Goal: Find contact information: Find contact information

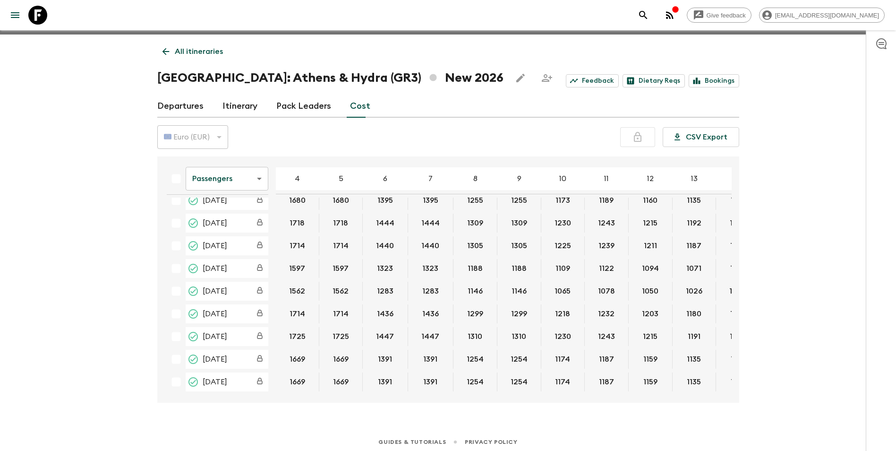
scroll to position [17, 0]
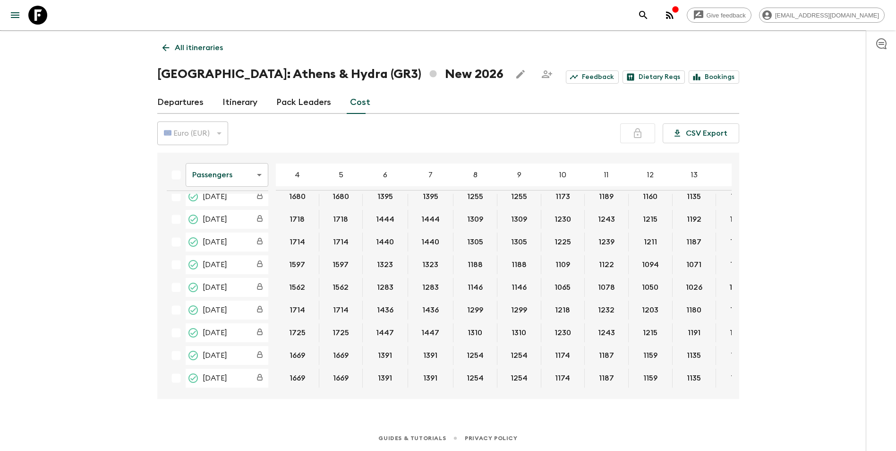
click at [15, 17] on icon "menu" at bounding box center [15, 15] width 9 height 6
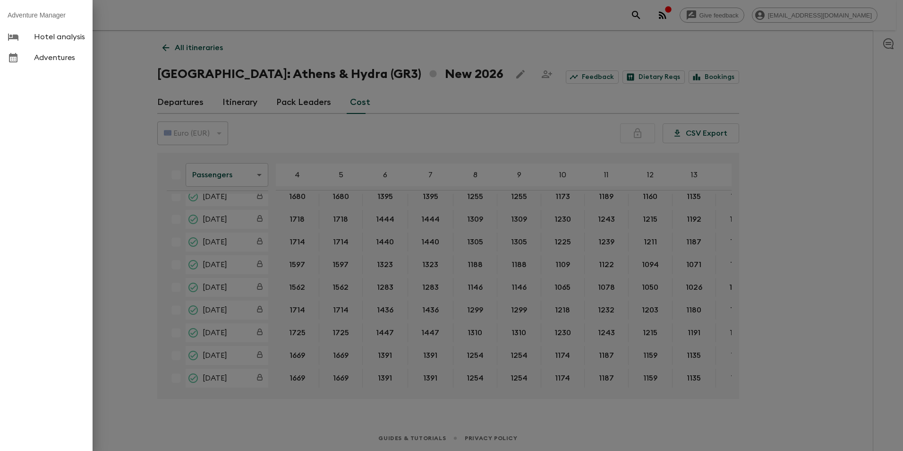
click at [116, 60] on div at bounding box center [451, 225] width 903 height 451
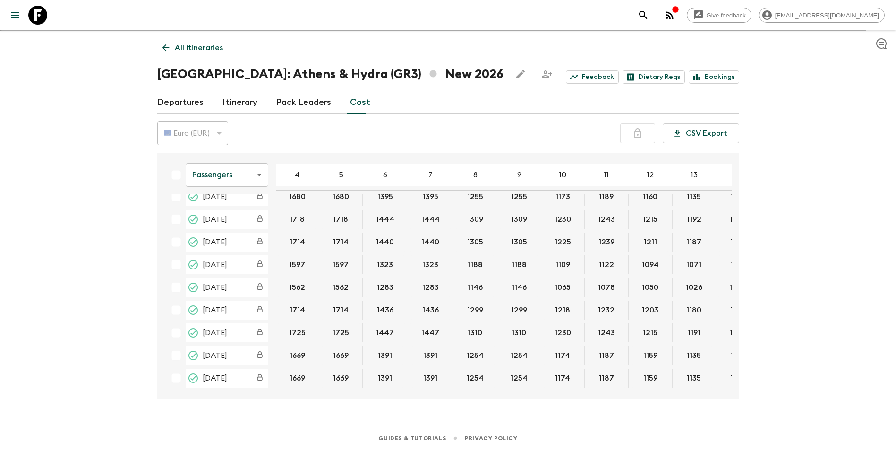
click at [46, 17] on link at bounding box center [38, 15] width 26 height 26
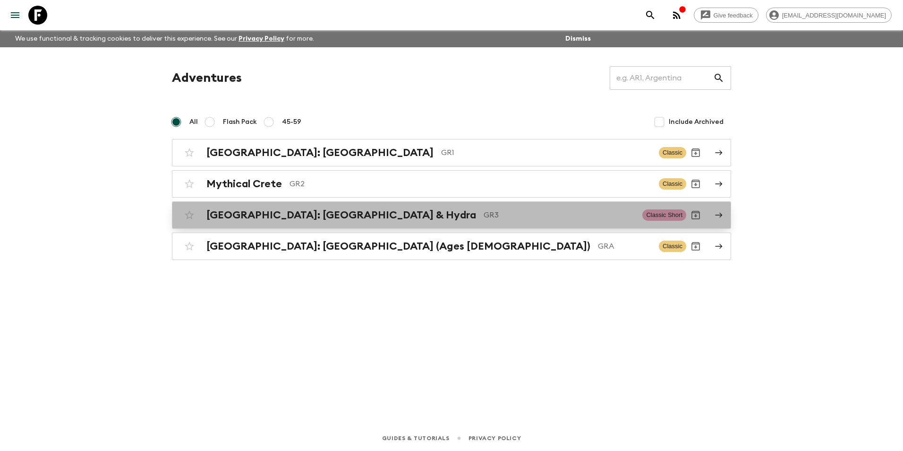
click at [224, 213] on h2 "[GEOGRAPHIC_DATA]: [GEOGRAPHIC_DATA] & Hydra" at bounding box center [341, 215] width 270 height 12
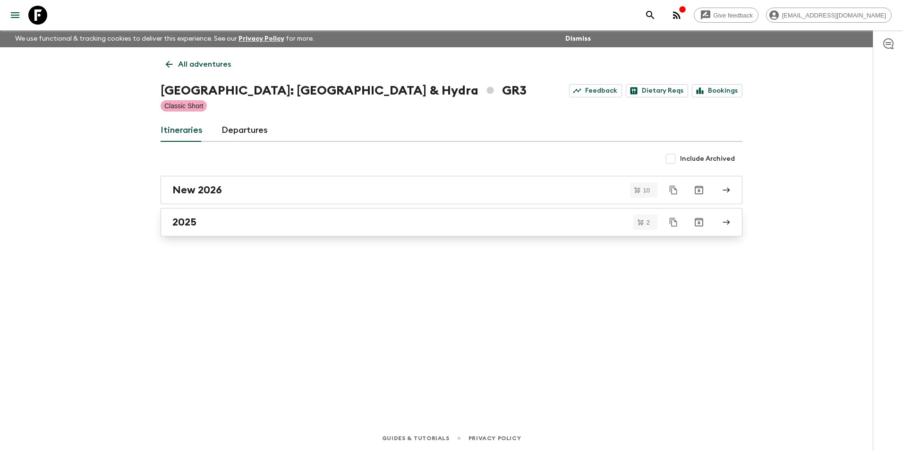
click at [226, 223] on div "2025" at bounding box center [442, 222] width 540 height 12
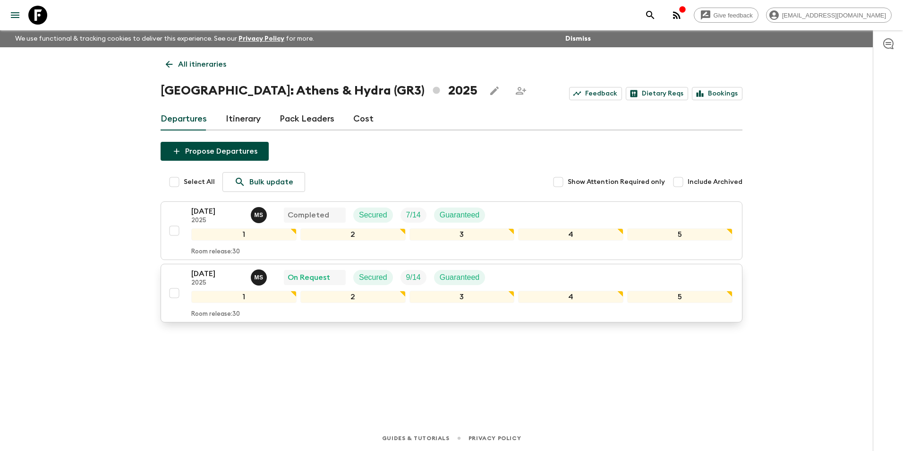
click at [215, 285] on p "2025" at bounding box center [217, 283] width 52 height 8
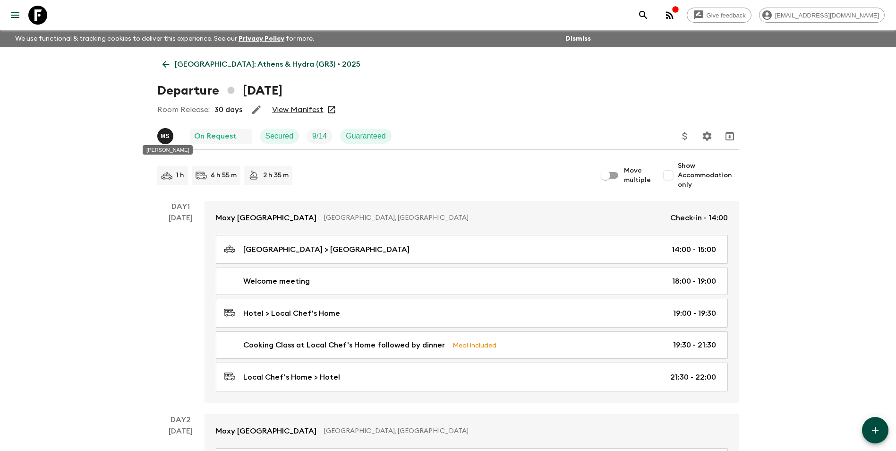
click at [169, 136] on p "M S" at bounding box center [165, 136] width 9 height 8
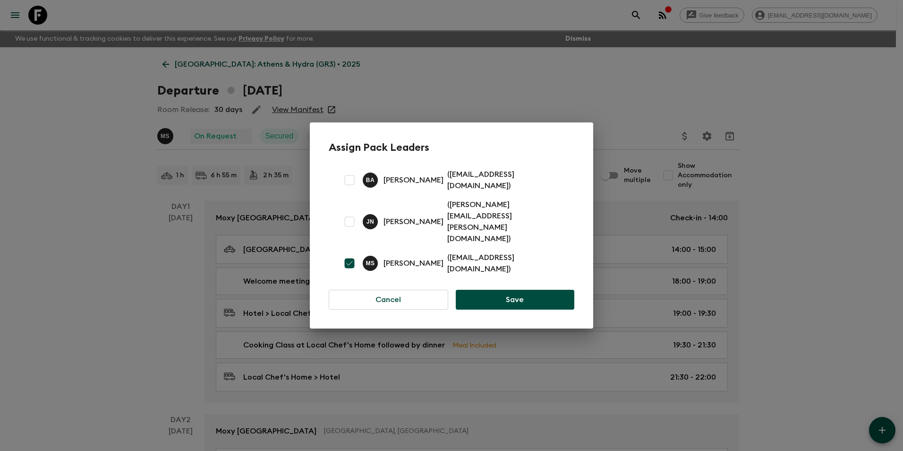
drag, startPoint x: 383, startPoint y: 240, endPoint x: 445, endPoint y: 247, distance: 63.2
click at [445, 248] on div "[PERSON_NAME] ( [EMAIL_ADDRESS][DOMAIN_NAME] )" at bounding box center [452, 263] width 246 height 30
copy p "[PERSON_NAME]"
click at [387, 290] on button "Cancel" at bounding box center [388, 300] width 119 height 20
